Goal: Information Seeking & Learning: Learn about a topic

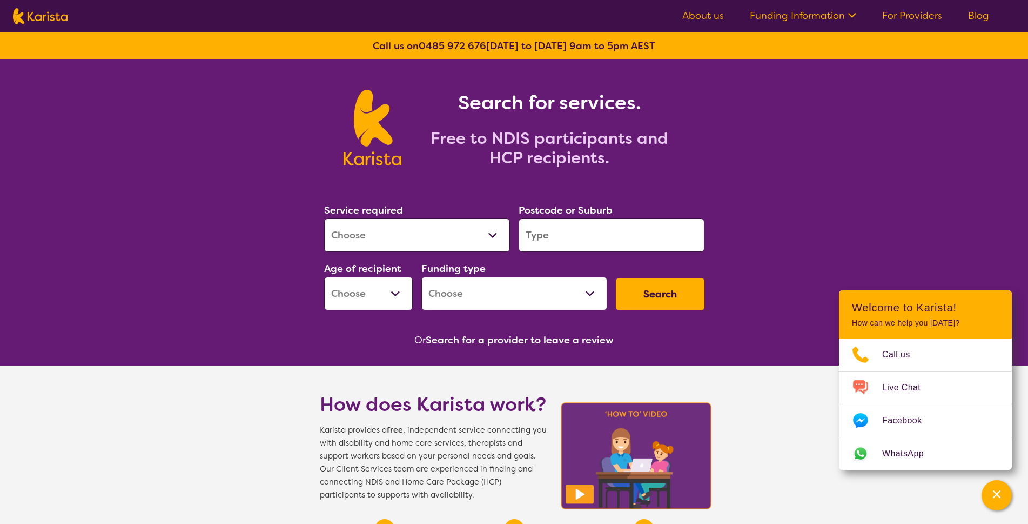
click at [430, 243] on select "Allied Health Assistant Assessment ([MEDICAL_DATA] or [MEDICAL_DATA]) Behaviour…" at bounding box center [417, 235] width 186 height 34
select select "Home Care Package Provider"
click at [324, 218] on select "Allied Health Assistant Assessment ([MEDICAL_DATA] or [MEDICAL_DATA]) Behaviour…" at bounding box center [417, 235] width 186 height 34
click at [561, 238] on input "search" at bounding box center [612, 235] width 186 height 34
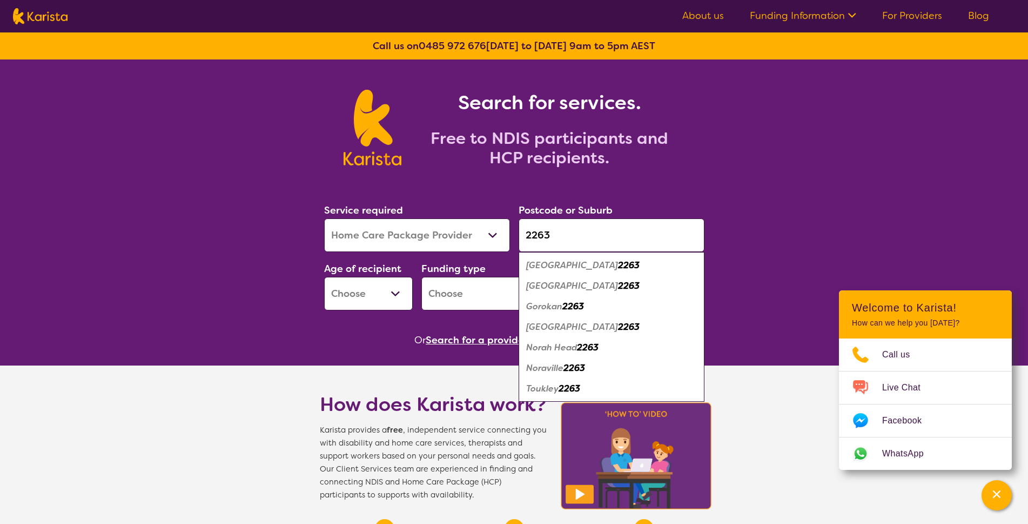
type input "2263"
click at [549, 389] on em "Toukley" at bounding box center [542, 388] width 32 height 11
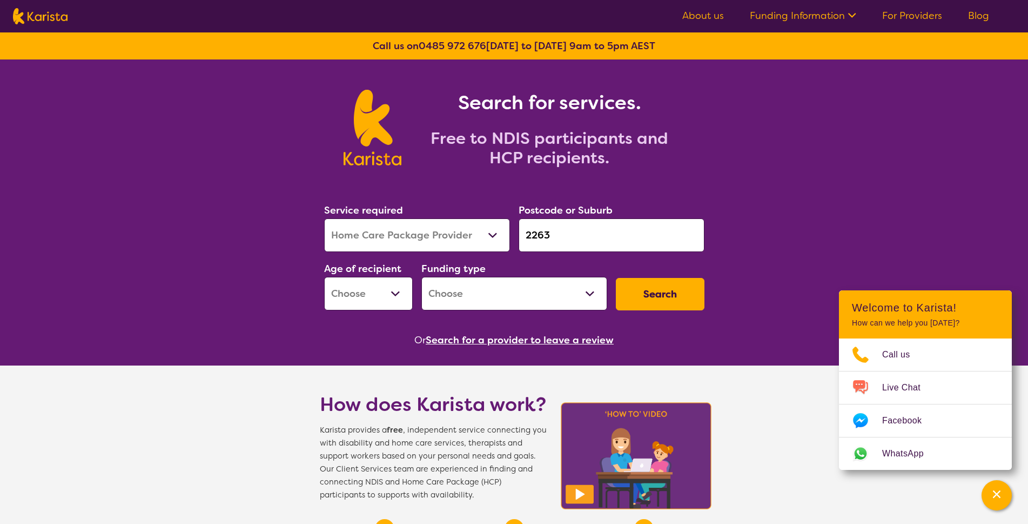
click at [398, 294] on select "Early Childhood - 0 to 9 Child - 10 to 11 Adolescent - 12 to 17 Adult - 18 to 6…" at bounding box center [368, 294] width 89 height 34
click at [585, 295] on select "Home Care Package - Level 1 Home Care Package - Level 2 Home Care Package - Lev…" at bounding box center [514, 294] width 186 height 34
select select "HCP2"
click at [421, 277] on select "Home Care Package - Level 1 Home Care Package - Level 2 Home Care Package - Lev…" at bounding box center [514, 294] width 186 height 34
click at [397, 297] on select "Early Childhood - 0 to 9 Child - 10 to 11 Adolescent - 12 to 17 Adult - 18 to 6…" at bounding box center [368, 294] width 89 height 34
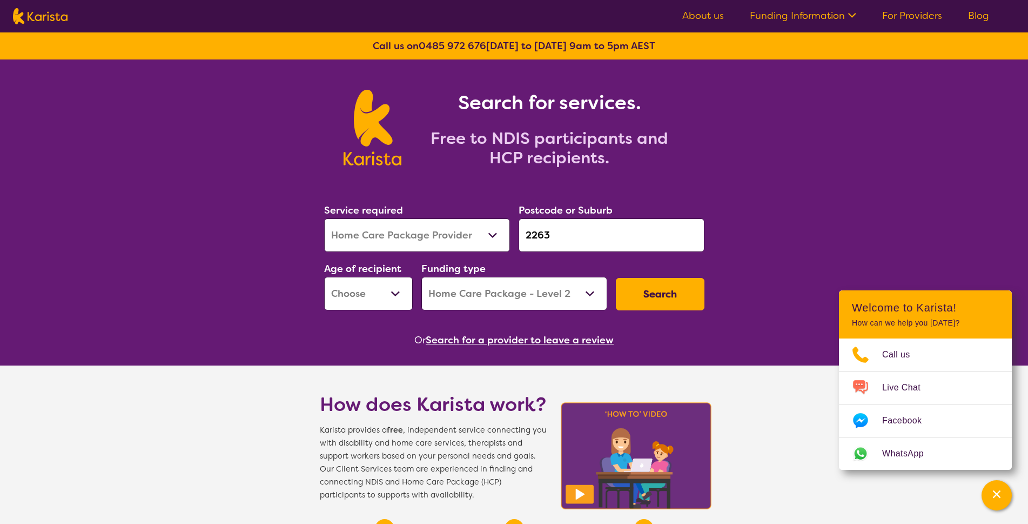
select select "AG"
click at [324, 277] on select "Early Childhood - 0 to 9 Child - 10 to 11 Adolescent - 12 to 17 Adult - 18 to 6…" at bounding box center [368, 294] width 89 height 34
click at [669, 295] on button "Search" at bounding box center [660, 294] width 89 height 32
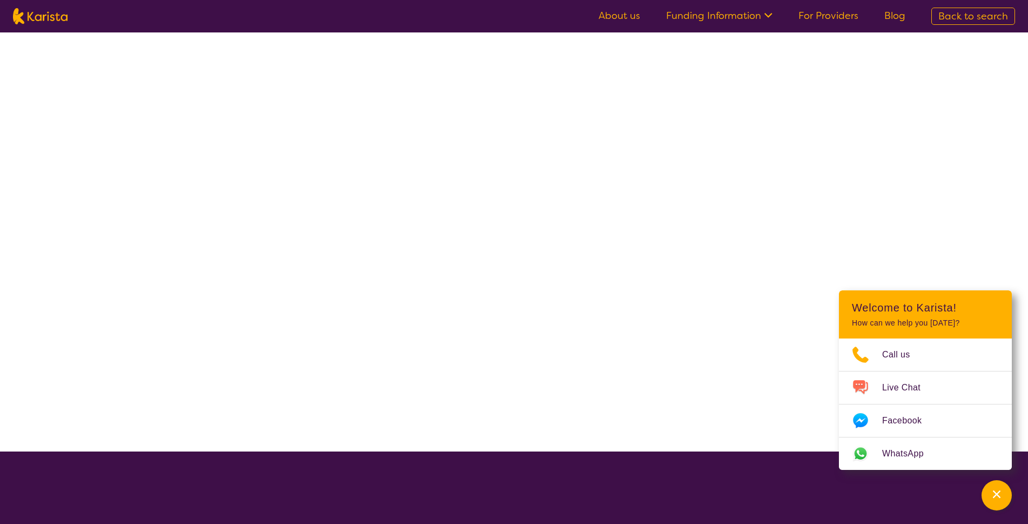
select select "Home Care Package Provider"
select select "AG"
select select "HCP2"
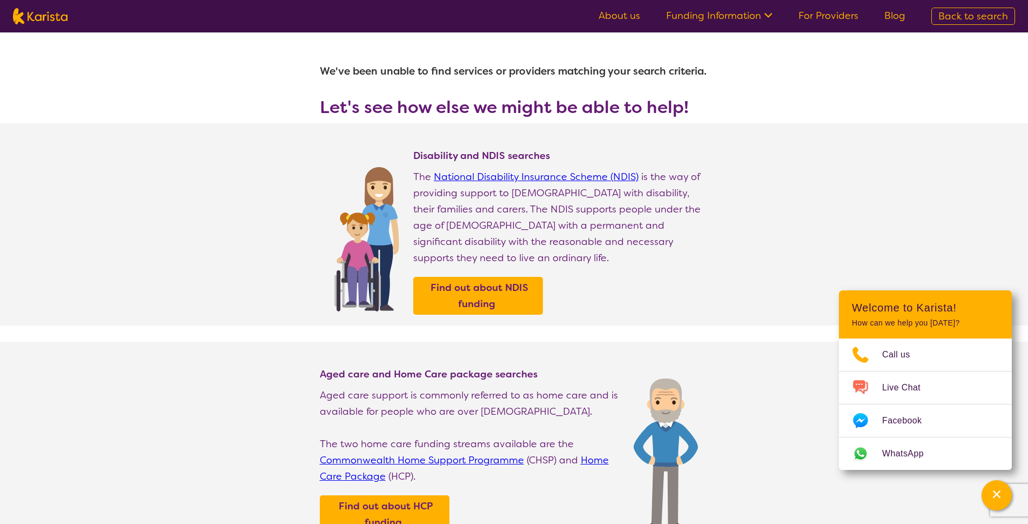
scroll to position [54, 0]
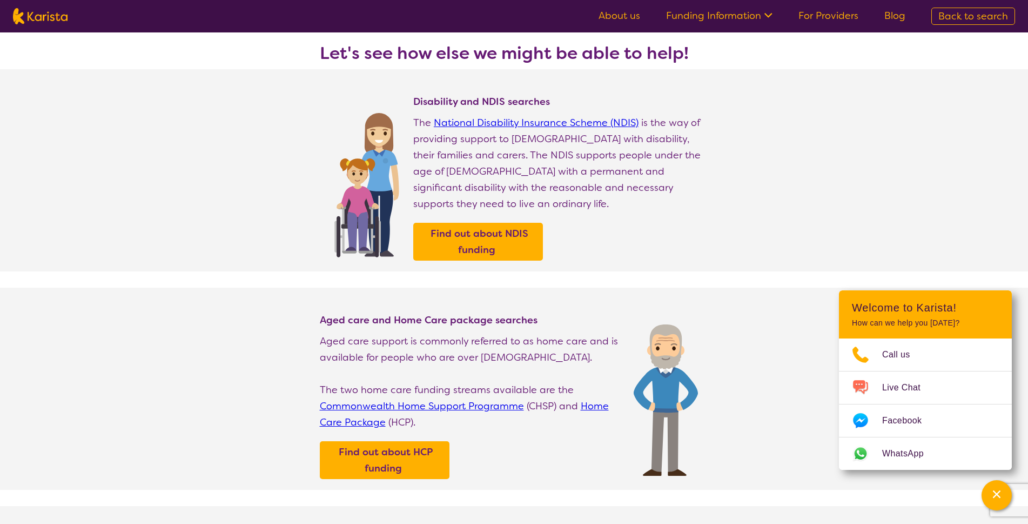
click at [591, 401] on link "Home Care Package" at bounding box center [464, 413] width 289 height 29
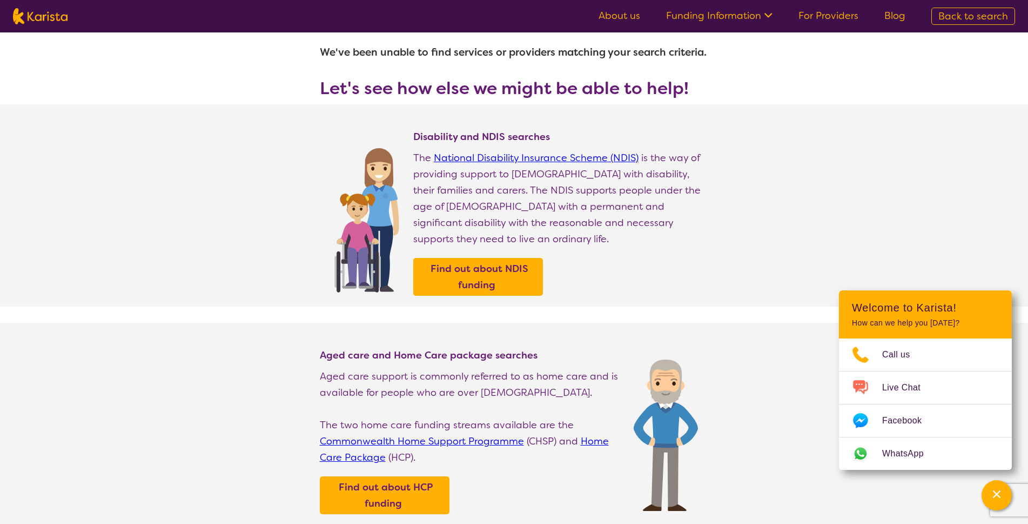
scroll to position [0, 0]
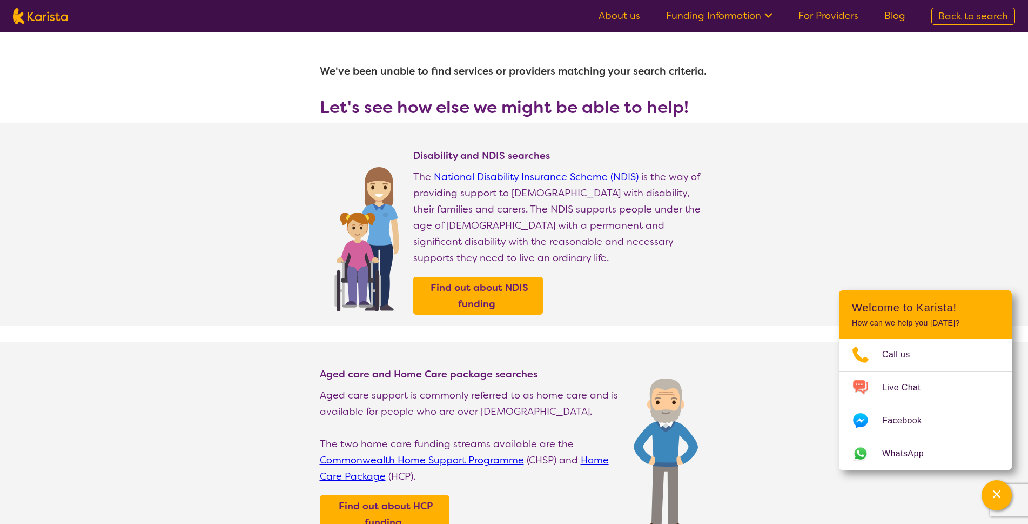
select select "Home Care Package Provider"
select select "AG"
select select "HCP2"
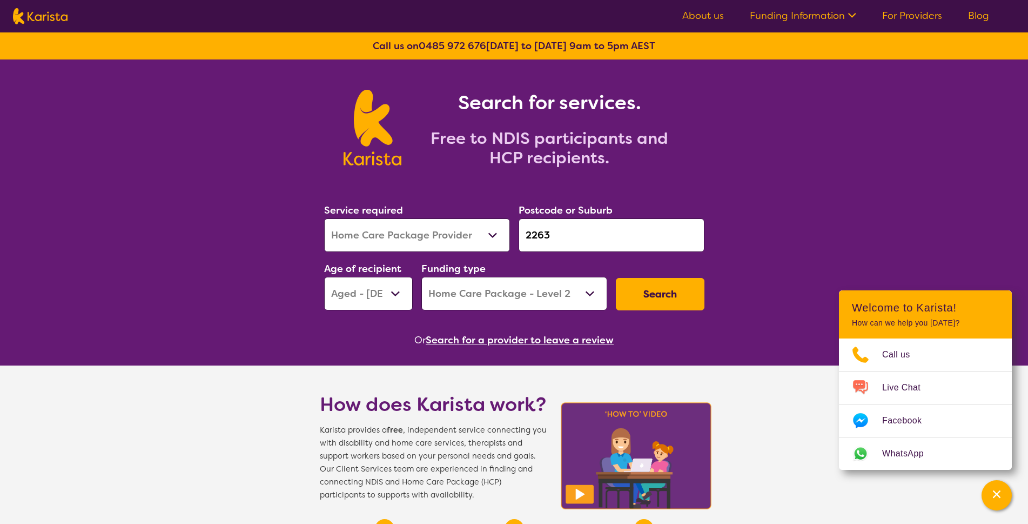
click at [441, 236] on select "Allied Health Assistant Assessment ([MEDICAL_DATA] or [MEDICAL_DATA]) Behaviour…" at bounding box center [417, 235] width 186 height 34
click at [402, 290] on select "Early Childhood - 0 to 9 Child - 10 to 11 Adolescent - 12 to 17 Adult - 18 to 6…" at bounding box center [368, 294] width 89 height 34
select select "AD"
click at [324, 277] on select "Early Childhood - 0 to 9 Child - 10 to 11 Adolescent - 12 to 17 Adult - 18 to 6…" at bounding box center [368, 294] width 89 height 34
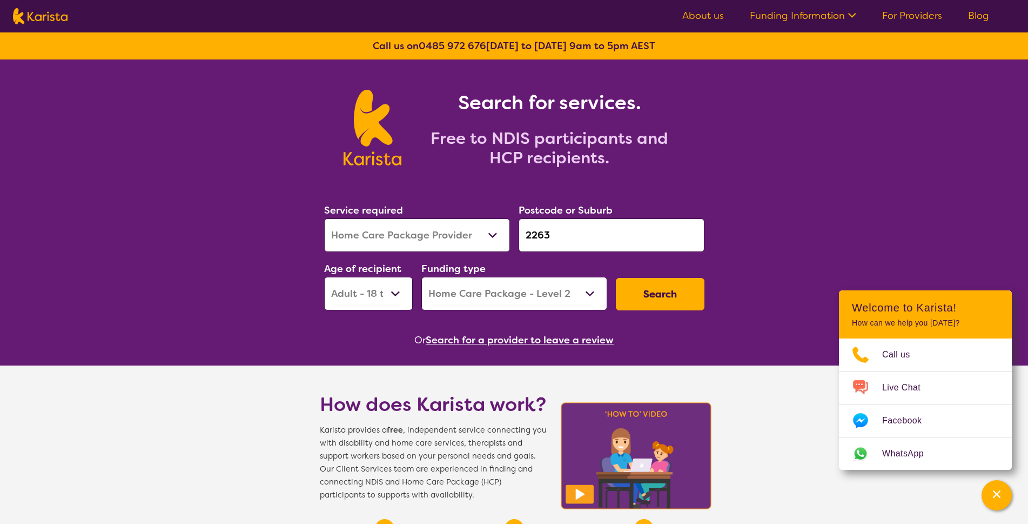
click at [580, 299] on select "Home Care Package - Level 1 Home Care Package - Level 2 Home Care Package - Lev…" at bounding box center [514, 294] width 186 height 34
click at [478, 236] on select "Allied Health Assistant Assessment ([MEDICAL_DATA] or [MEDICAL_DATA]) Behaviour…" at bounding box center [417, 235] width 186 height 34
select select "Domestic and home help"
click at [324, 218] on select "Allied Health Assistant Assessment ([MEDICAL_DATA] or [MEDICAL_DATA]) Behaviour…" at bounding box center [417, 235] width 186 height 34
click at [554, 294] on select "Home Care Package (HCP) National Disability Insurance Scheme (NDIS) I don't know" at bounding box center [514, 294] width 186 height 34
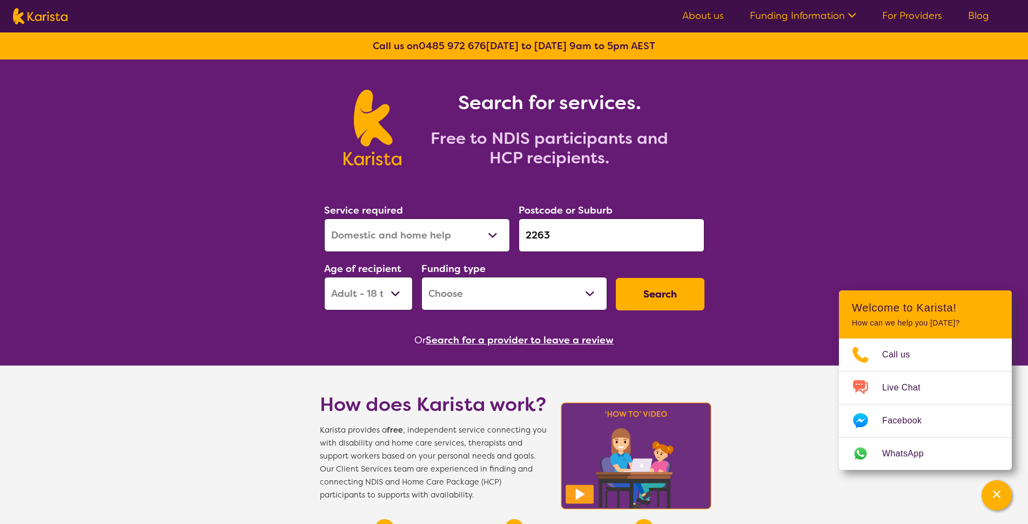
select select "NDIS"
click at [421, 277] on select "Home Care Package (HCP) National Disability Insurance Scheme (NDIS) I don't know" at bounding box center [514, 294] width 186 height 34
click at [648, 303] on button "Search" at bounding box center [660, 294] width 89 height 32
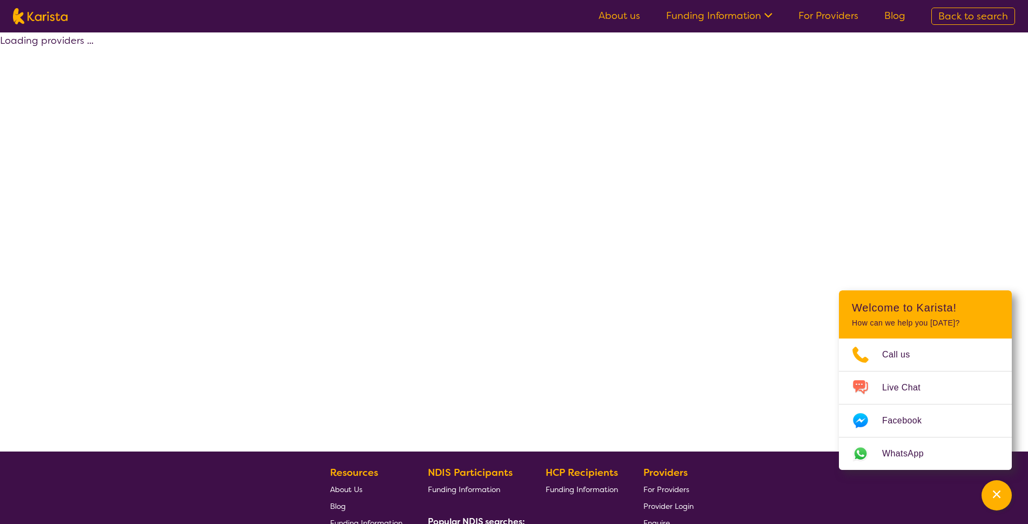
select select "Domestic and home help"
select select "AD"
select select "NDIS"
